Goal: Task Accomplishment & Management: Manage account settings

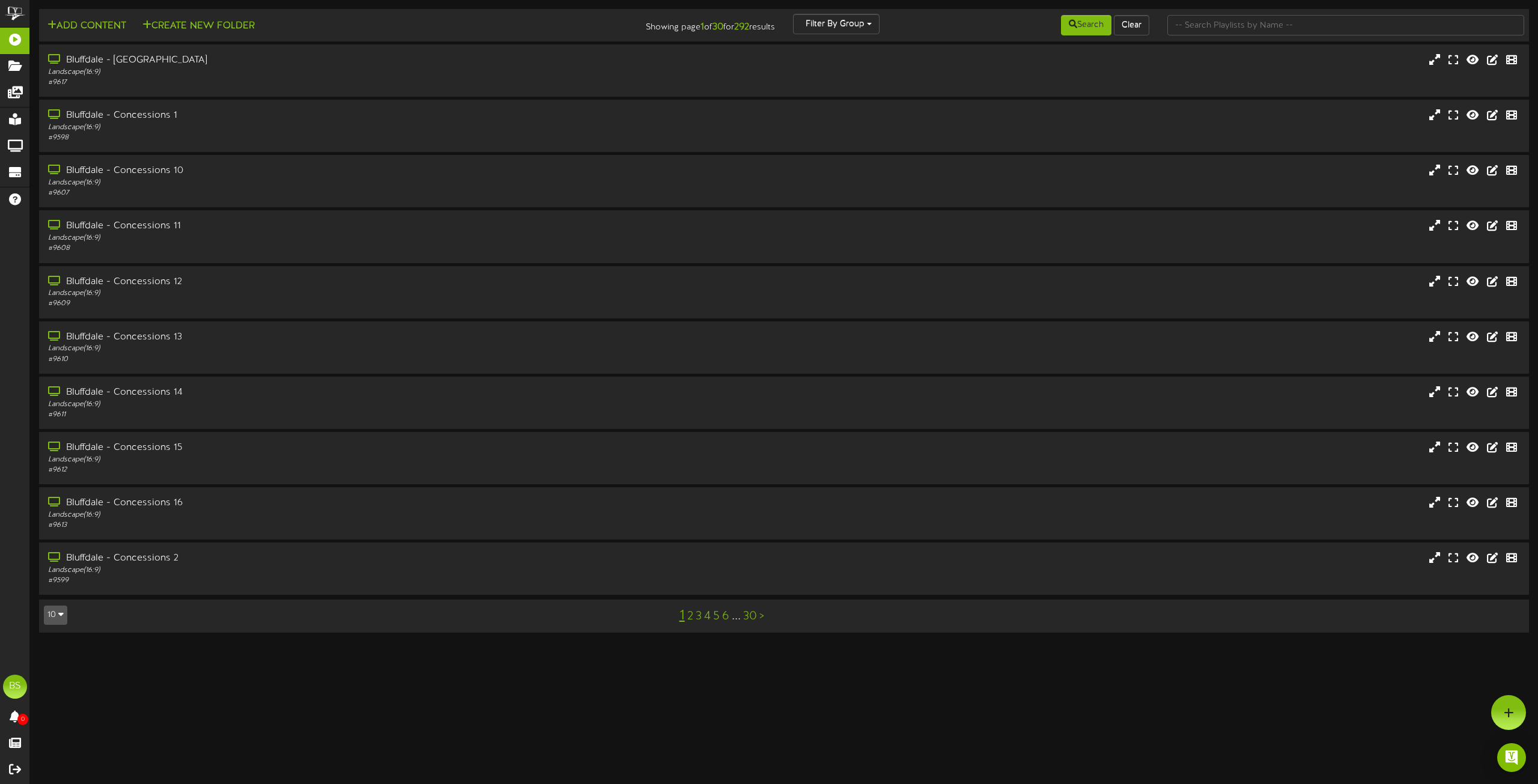
click at [59, 616] on icon "button" at bounding box center [61, 614] width 6 height 9
click at [51, 594] on div "100" at bounding box center [55, 591] width 23 height 18
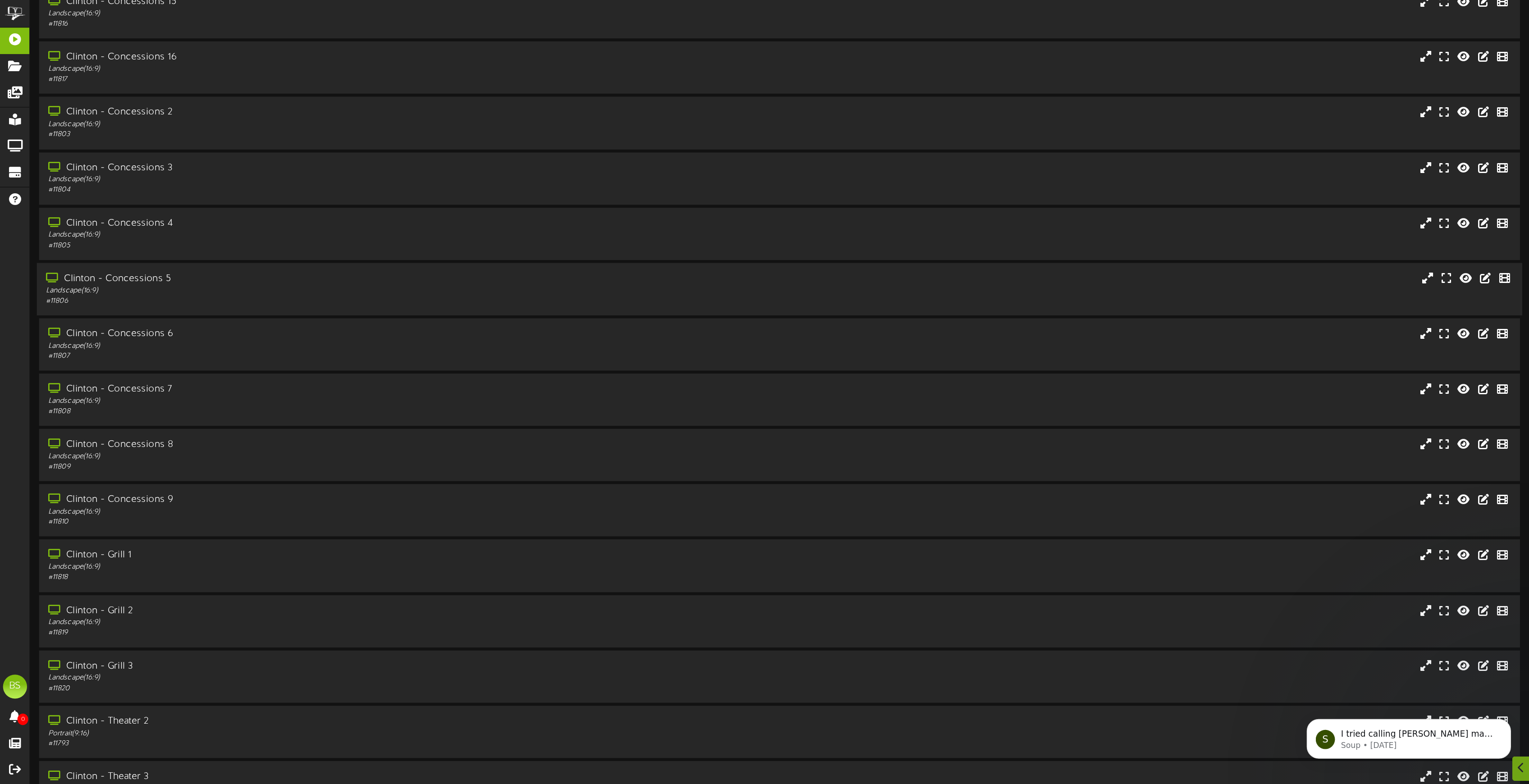
scroll to position [1757, 0]
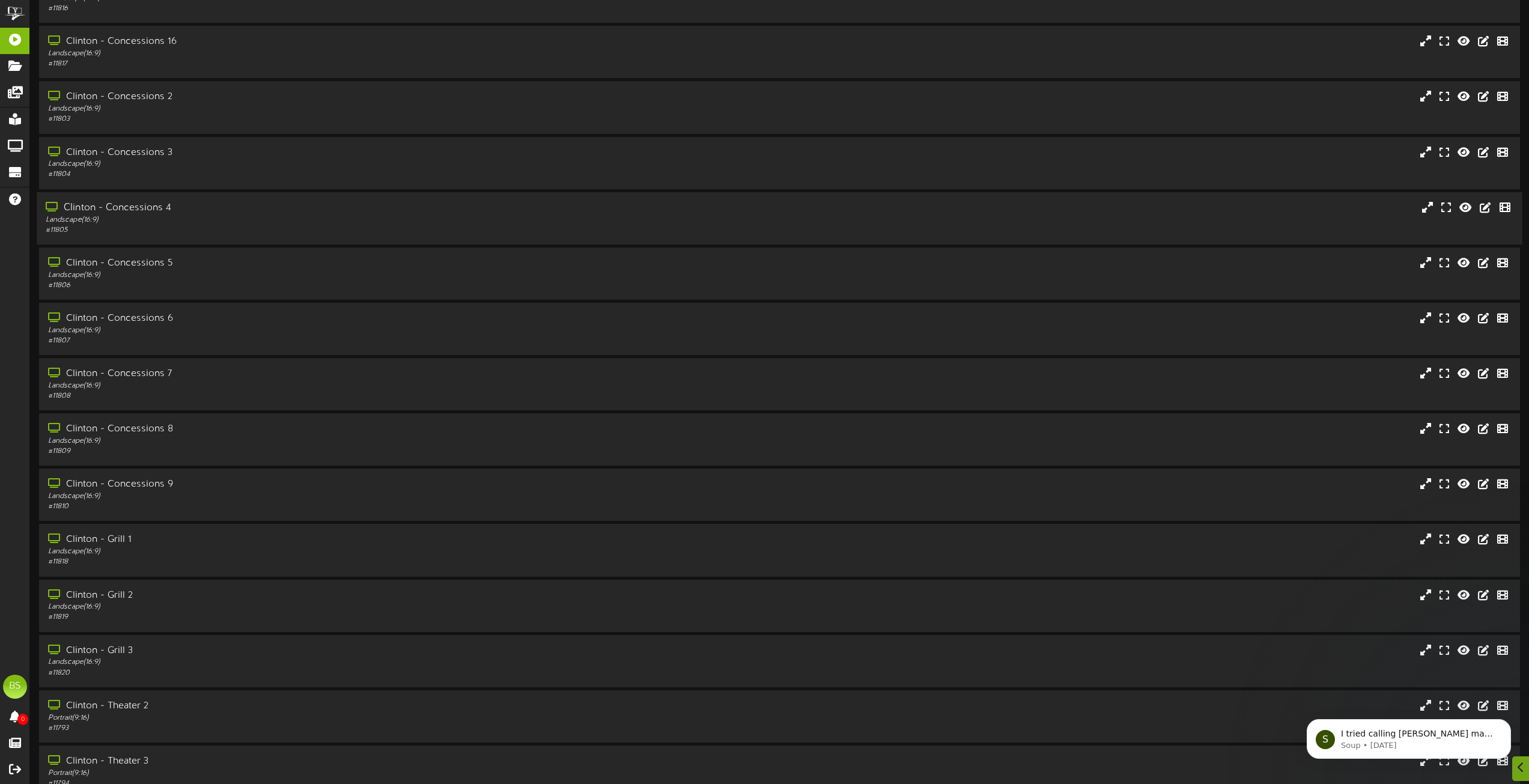
click at [140, 203] on div "Clinton - Concessions 4" at bounding box center [346, 207] width 601 height 13
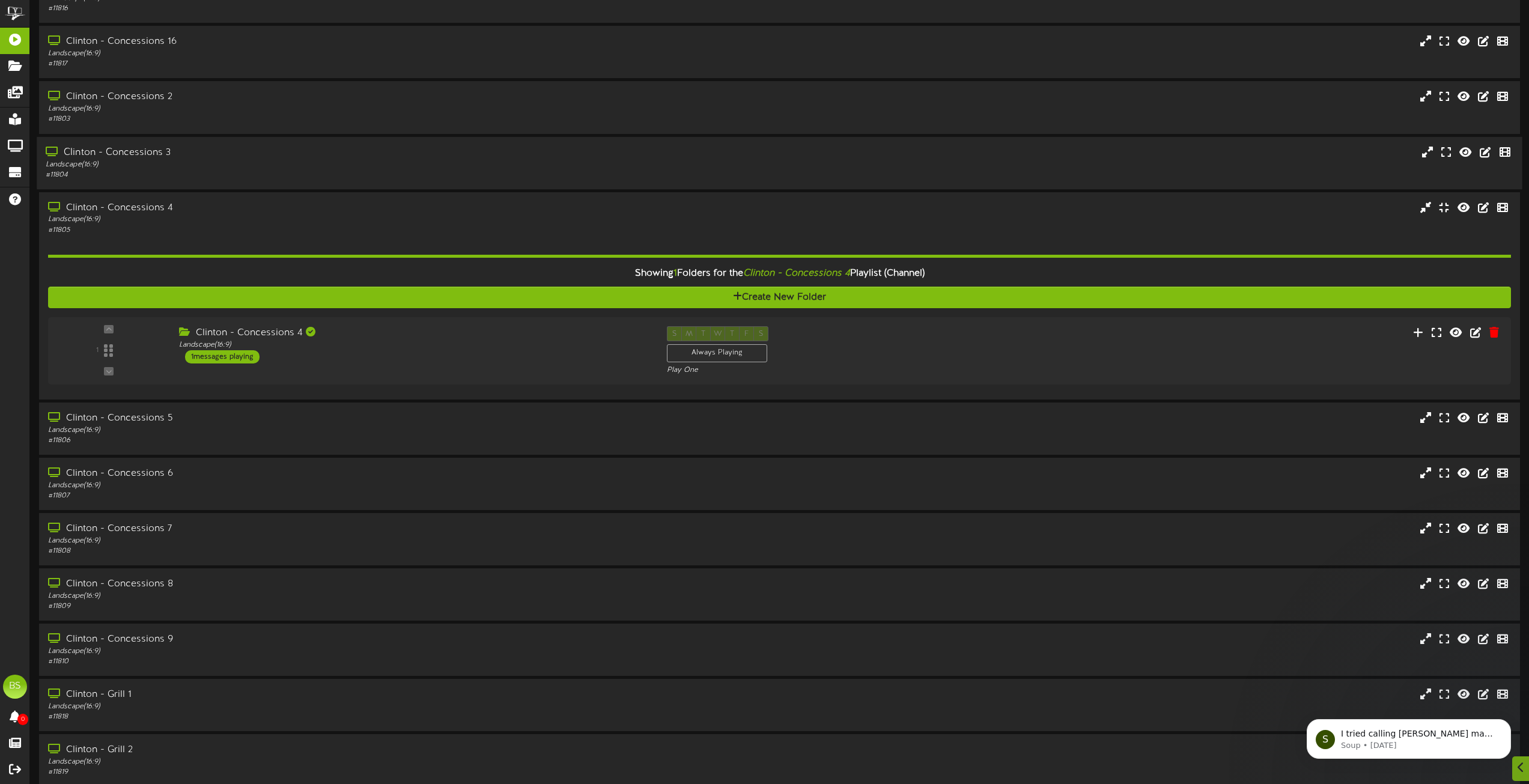
click at [138, 152] on div "Clinton - Concessions 3" at bounding box center [346, 152] width 601 height 13
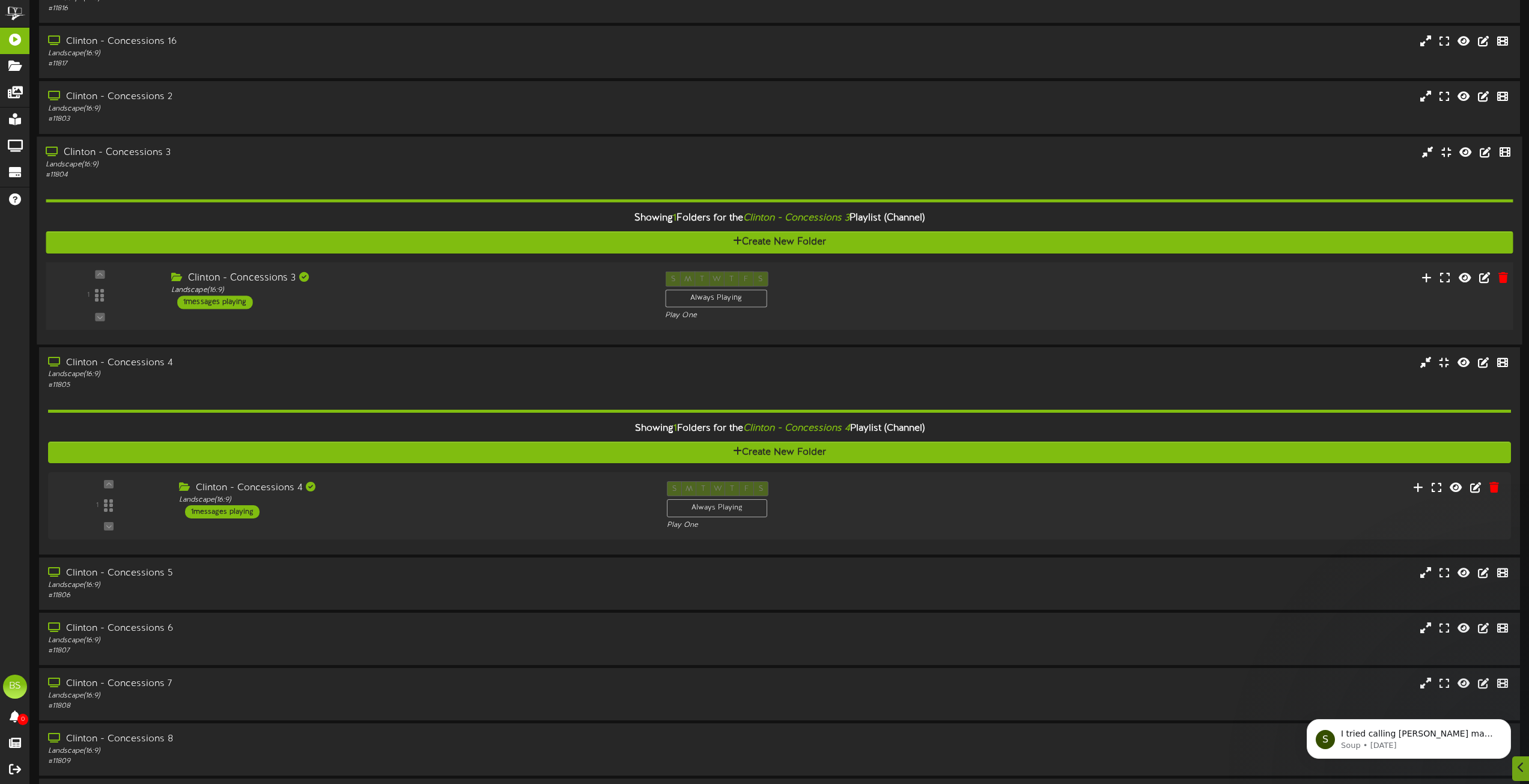
click at [202, 303] on div "1 messages playing" at bounding box center [215, 302] width 76 height 13
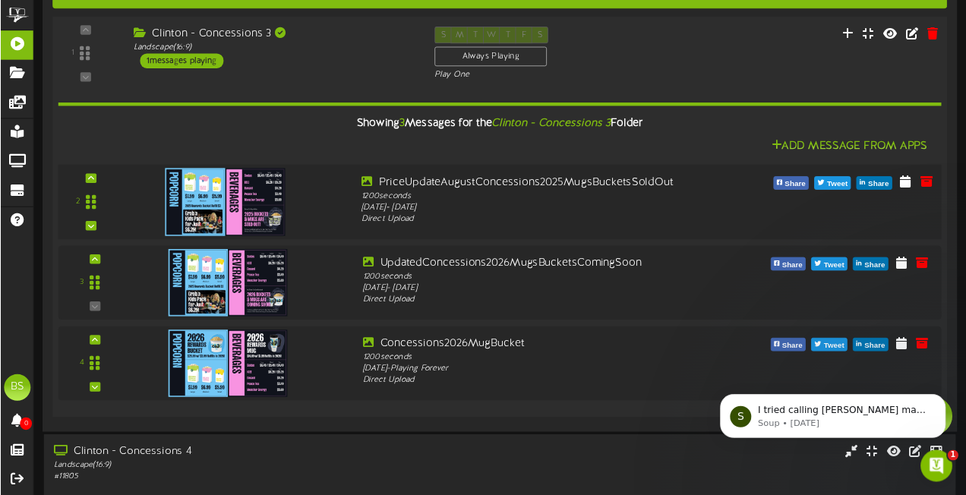
scroll to position [3283, 0]
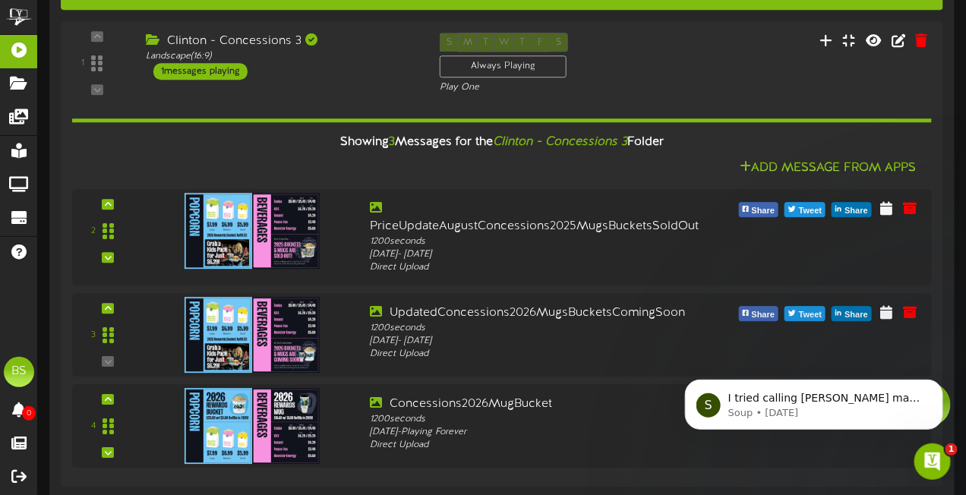
click at [816, 449] on html "S I tried calling Matt- I made some changes so please let me know if the displa…" at bounding box center [813, 400] width 304 height 106
click at [928, 450] on icon "Open Intercom Messenger" at bounding box center [930, 459] width 25 height 25
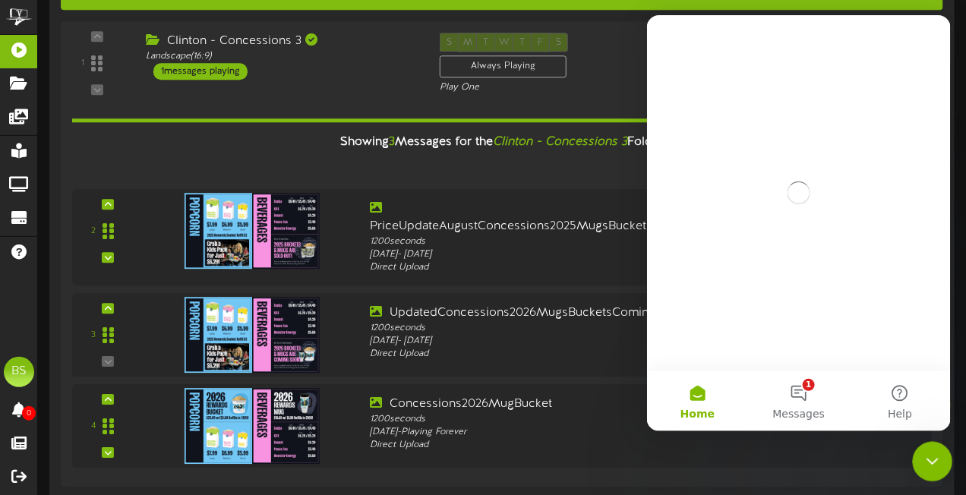
scroll to position [0, 0]
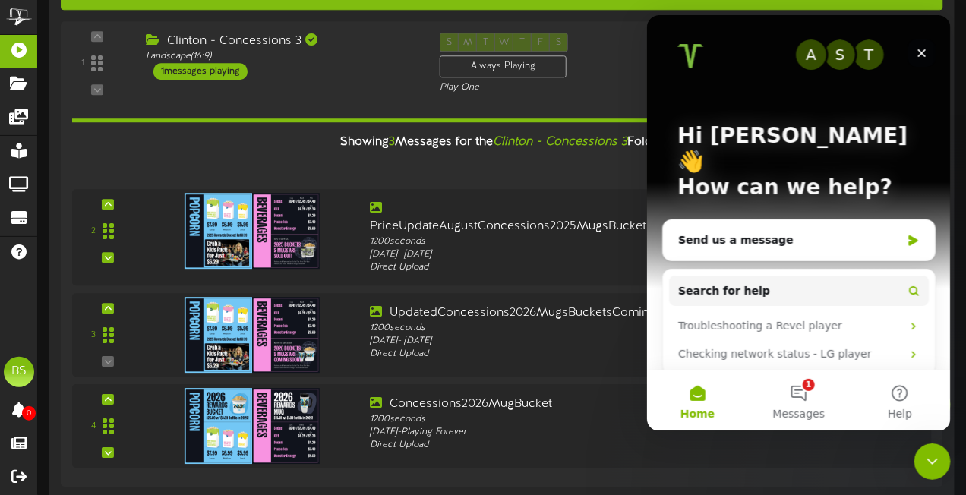
click at [919, 54] on icon "Close" at bounding box center [921, 53] width 8 height 8
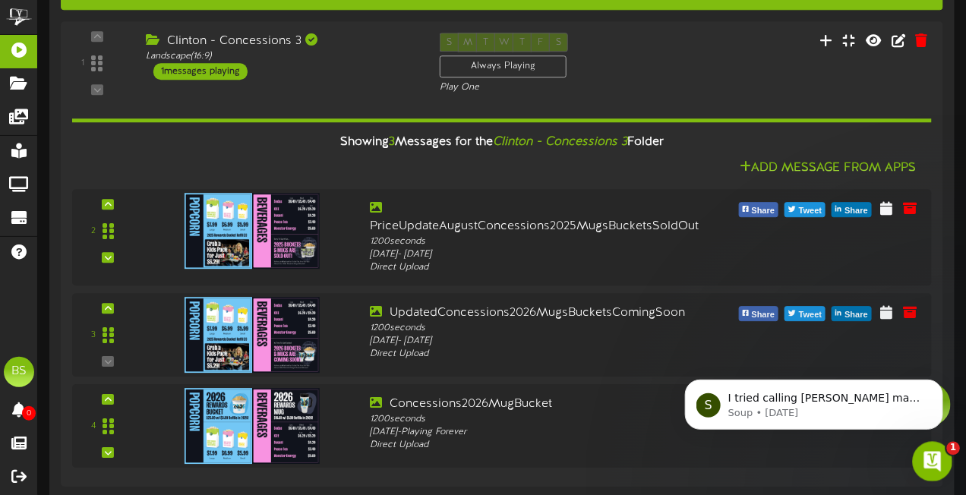
click at [937, 462] on icon "Open Intercom Messenger" at bounding box center [930, 459] width 25 height 25
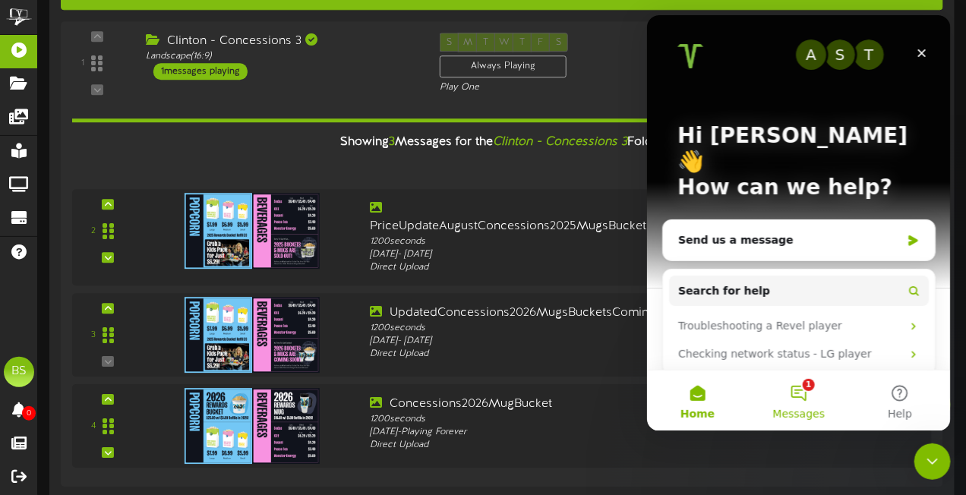
click at [807, 386] on button "1 Messages" at bounding box center [797, 400] width 101 height 61
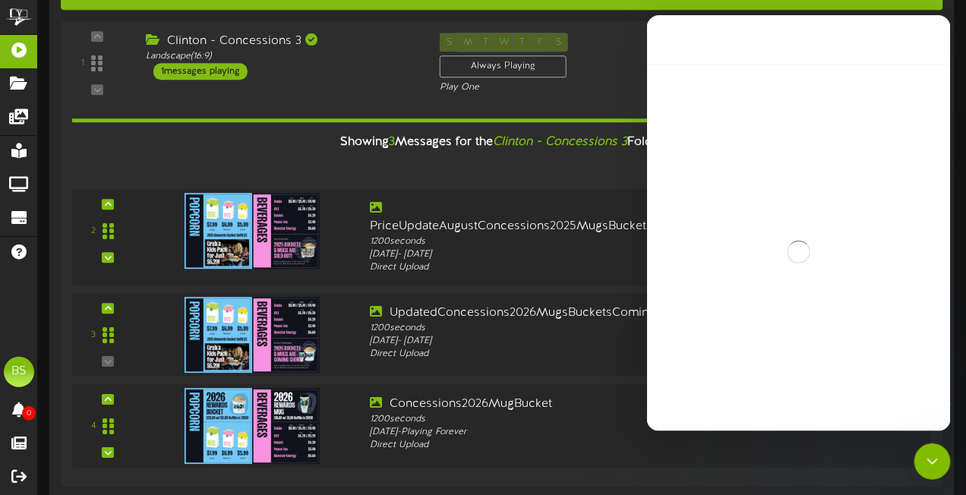
scroll to position [51, 0]
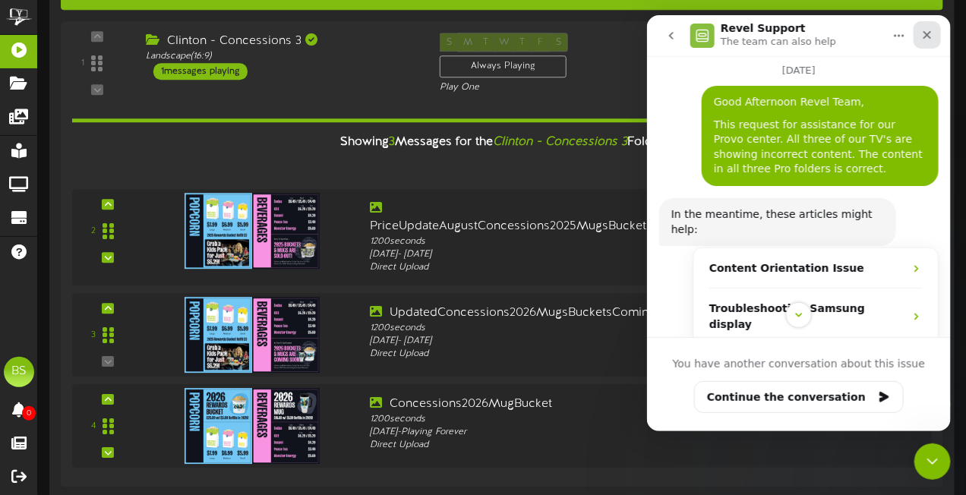
click at [927, 34] on icon "Close" at bounding box center [926, 34] width 12 height 12
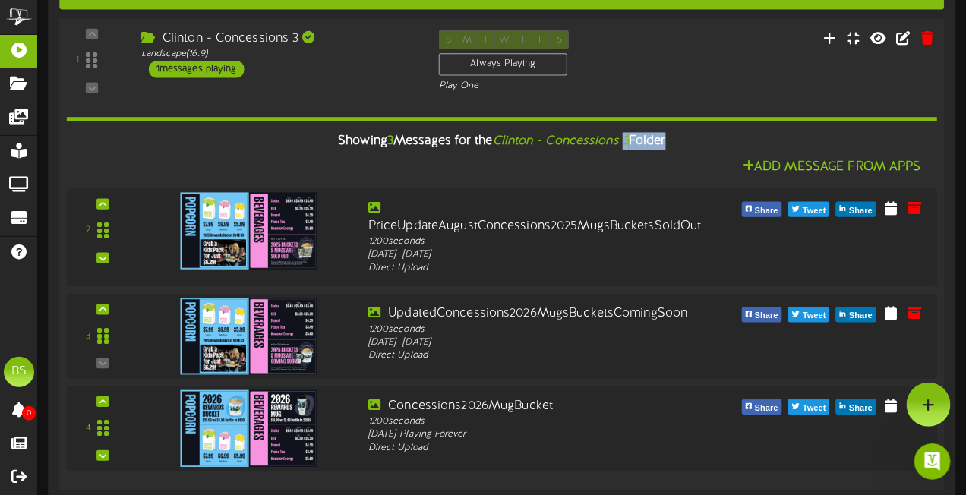
drag, startPoint x: 623, startPoint y: 173, endPoint x: 619, endPoint y: 140, distance: 33.7
click at [626, 137] on div "Showing 3 Messages for the Clinton - Concessions 3 Folder Add Message From Apps…" at bounding box center [502, 286] width 871 height 386
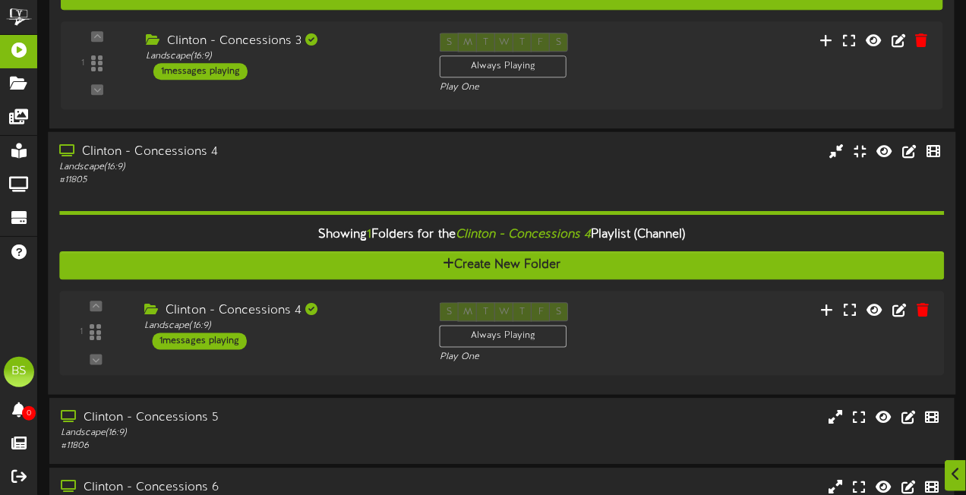
scroll to position [3284, 0]
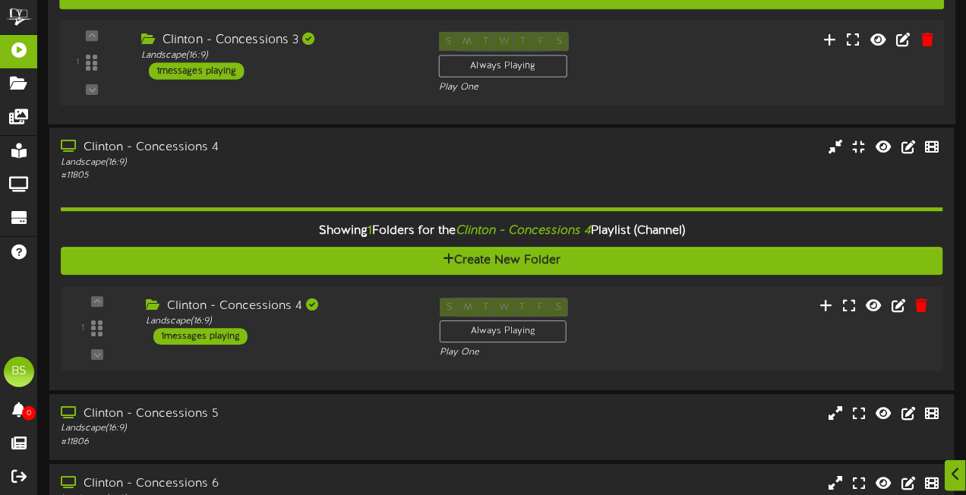
click at [222, 73] on div "1 messages playing" at bounding box center [197, 70] width 96 height 17
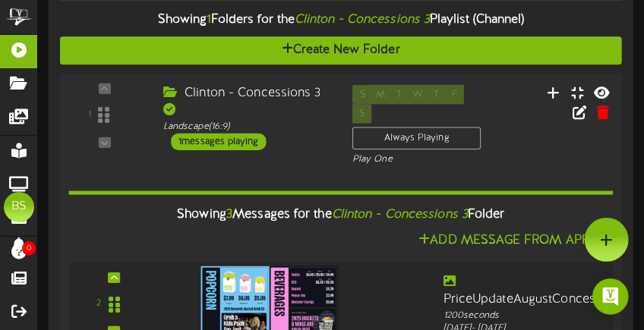
scroll to position [0, 0]
